Goal: Transaction & Acquisition: Download file/media

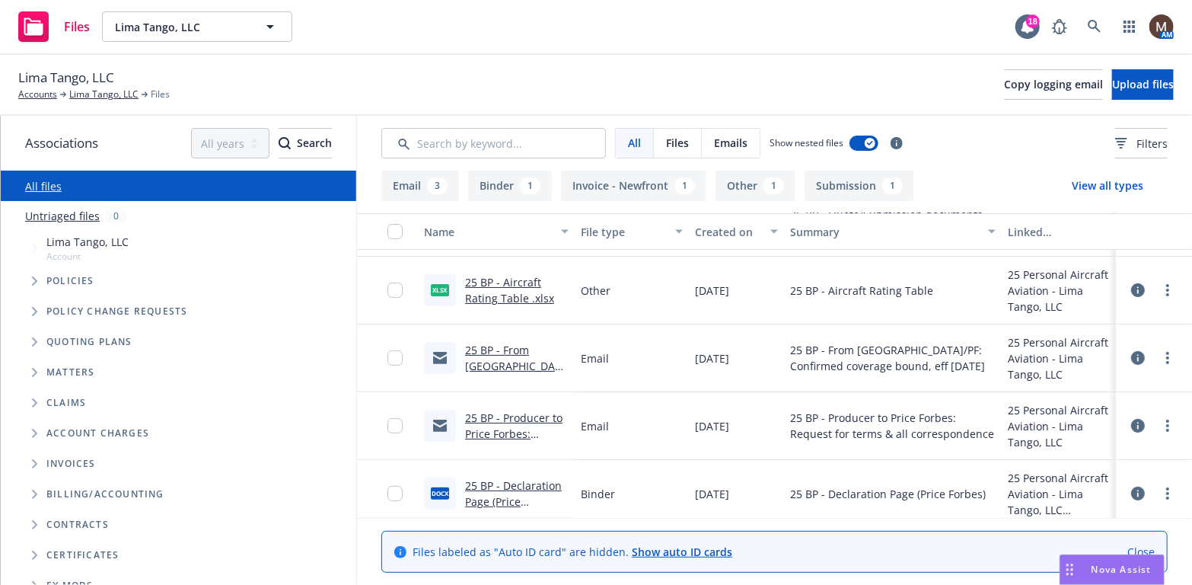
scroll to position [152, 0]
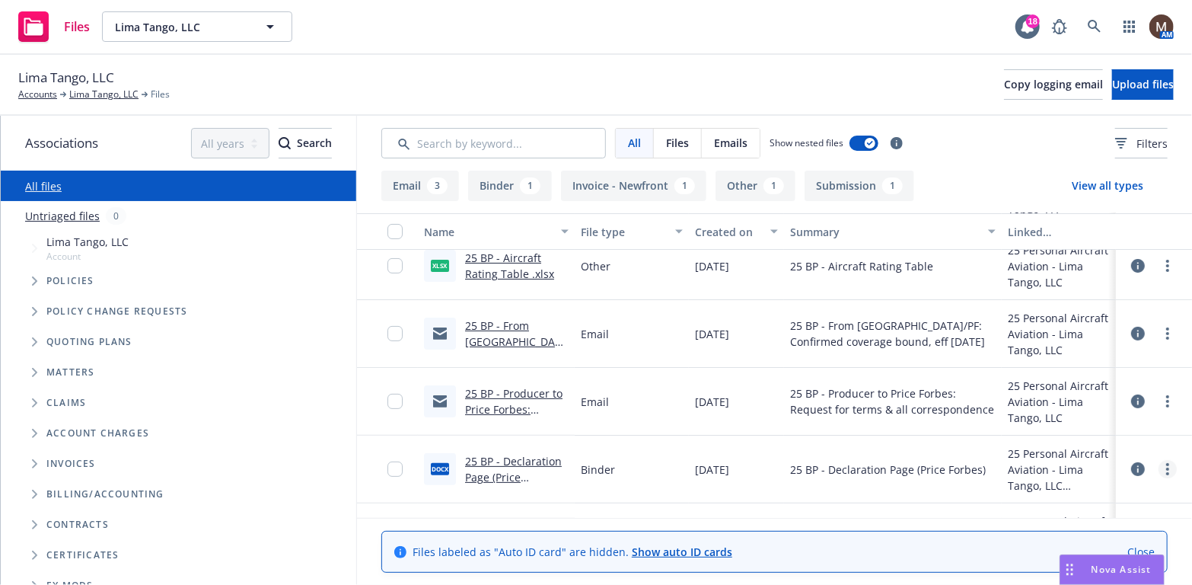
click at [1166, 465] on icon "more" at bounding box center [1167, 469] width 3 height 12
click at [1069, 383] on link "Download" at bounding box center [1100, 387] width 151 height 30
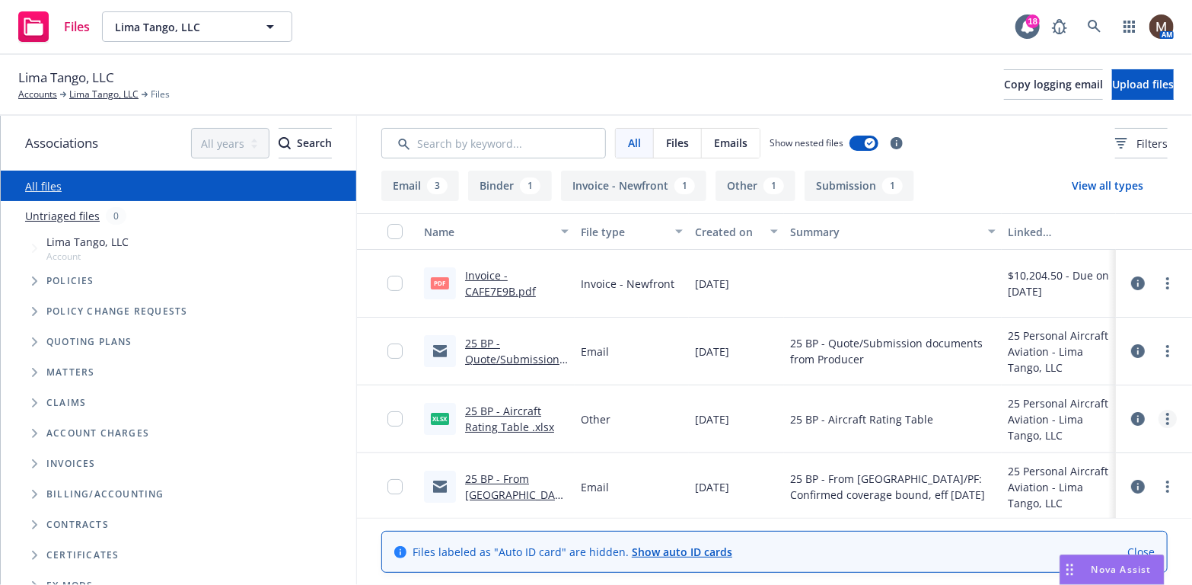
click at [1166, 416] on icon "more" at bounding box center [1167, 419] width 3 height 12
click at [1066, 480] on link "Download" at bounding box center [1089, 480] width 151 height 30
click at [103, 92] on link "Lima Tango, LLC" at bounding box center [103, 95] width 69 height 14
